Goal: Transaction & Acquisition: Purchase product/service

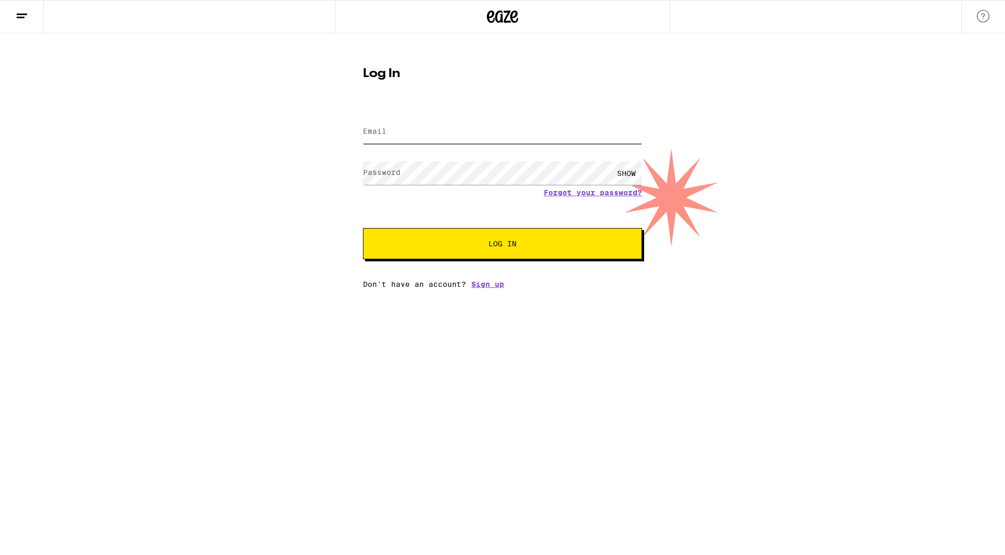
type input "[EMAIL_ADDRESS][DOMAIN_NAME]"
click at [470, 238] on button "Log In" at bounding box center [502, 243] width 279 height 31
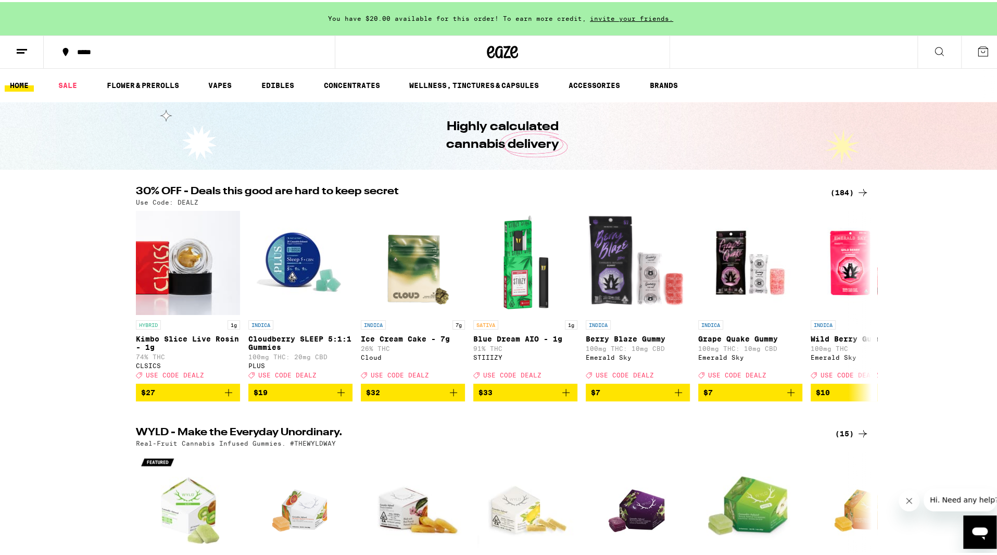
click at [933, 49] on icon at bounding box center [939, 49] width 12 height 12
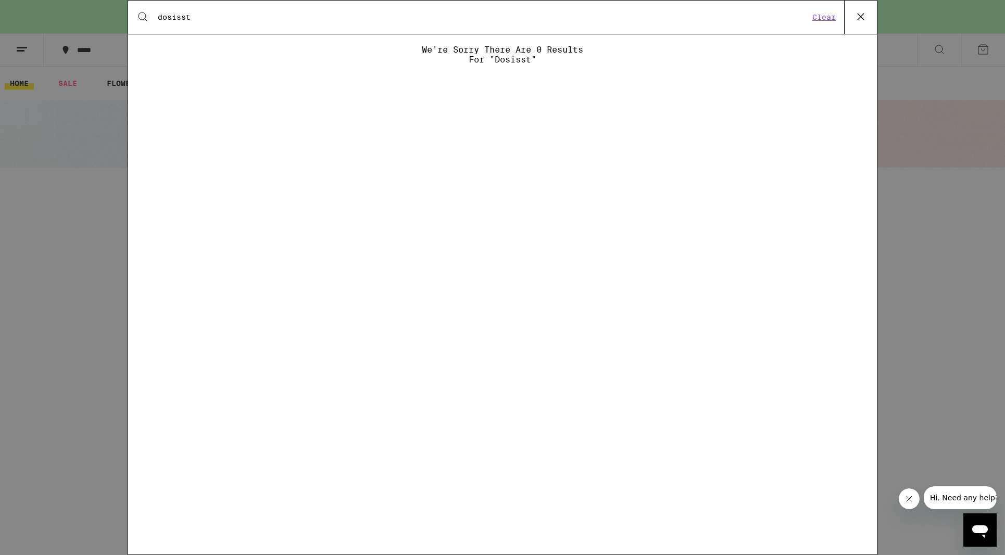
type input "dosisst"
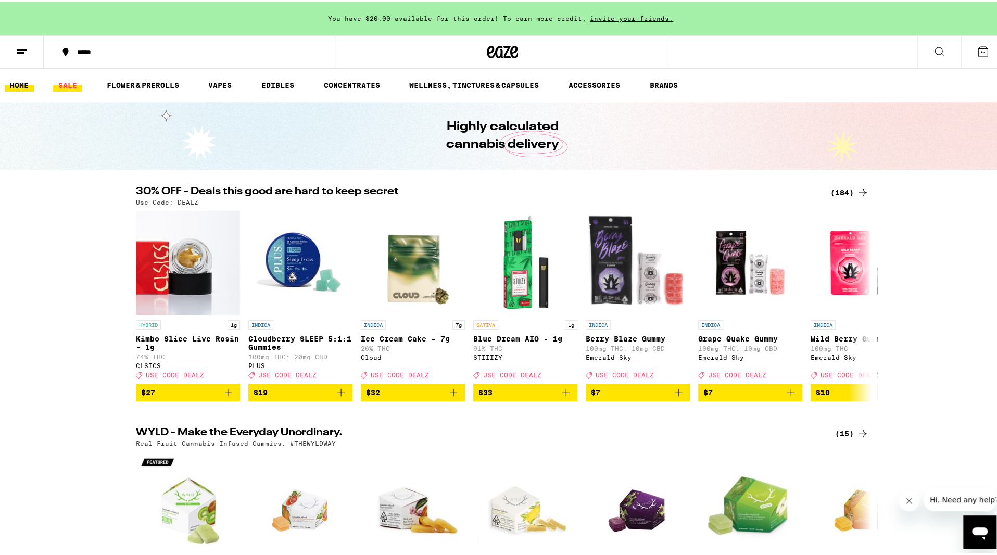
click at [73, 81] on link "SALE" at bounding box center [67, 83] width 29 height 12
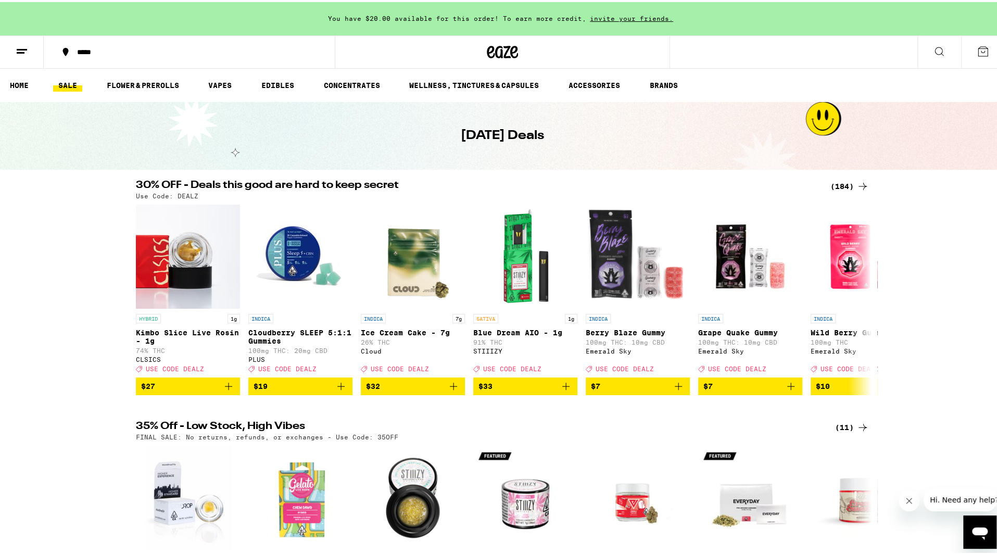
drag, startPoint x: 80, startPoint y: 484, endPoint x: 84, endPoint y: 479, distance: 7.4
click at [80, 484] on div "35% Off - Low Stock, High Vibes (11) FINAL SALE: No returns, refunds, or exchan…" at bounding box center [502, 526] width 1005 height 215
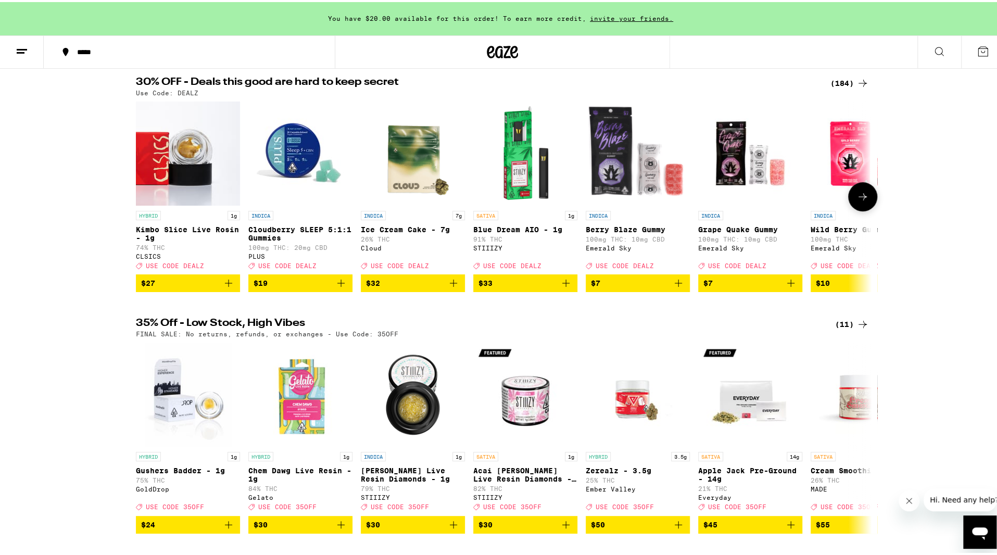
scroll to position [104, 0]
